Goal: Find specific page/section: Find specific page/section

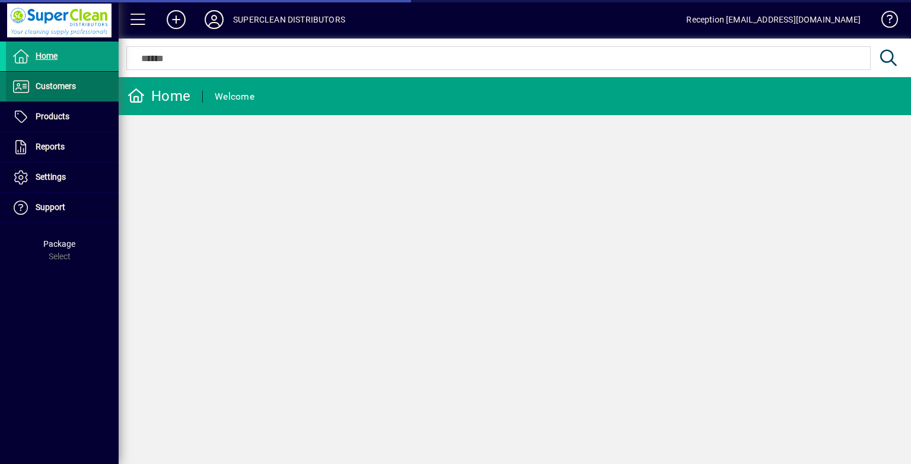
click at [87, 88] on span at bounding box center [62, 86] width 113 height 28
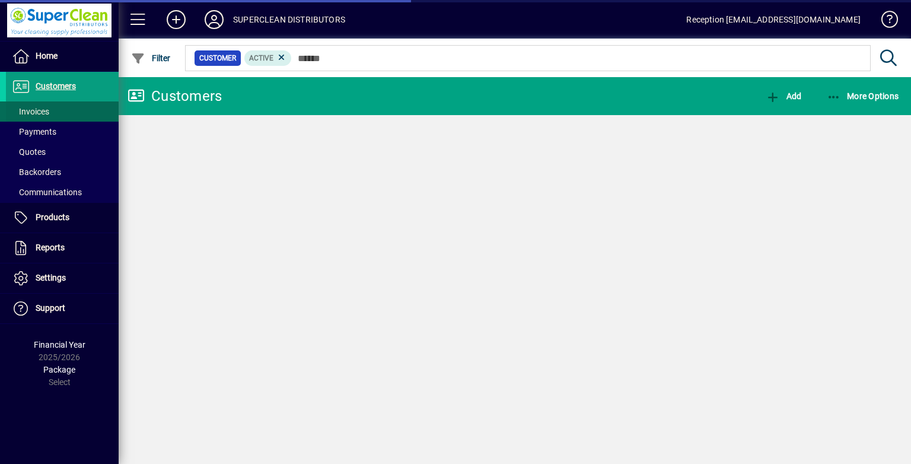
click at [70, 105] on span at bounding box center [62, 111] width 113 height 28
